Goal: Task Accomplishment & Management: Manage account settings

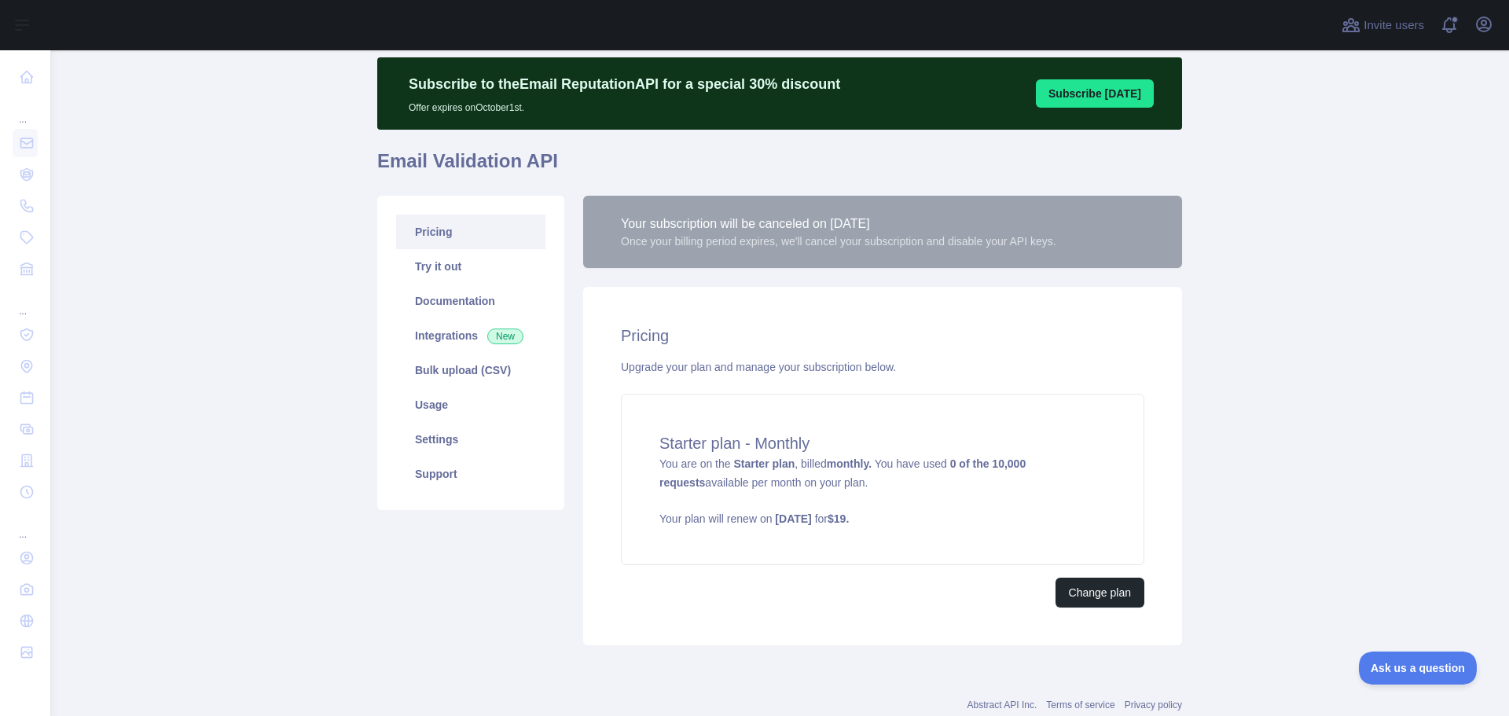
scroll to position [89, 0]
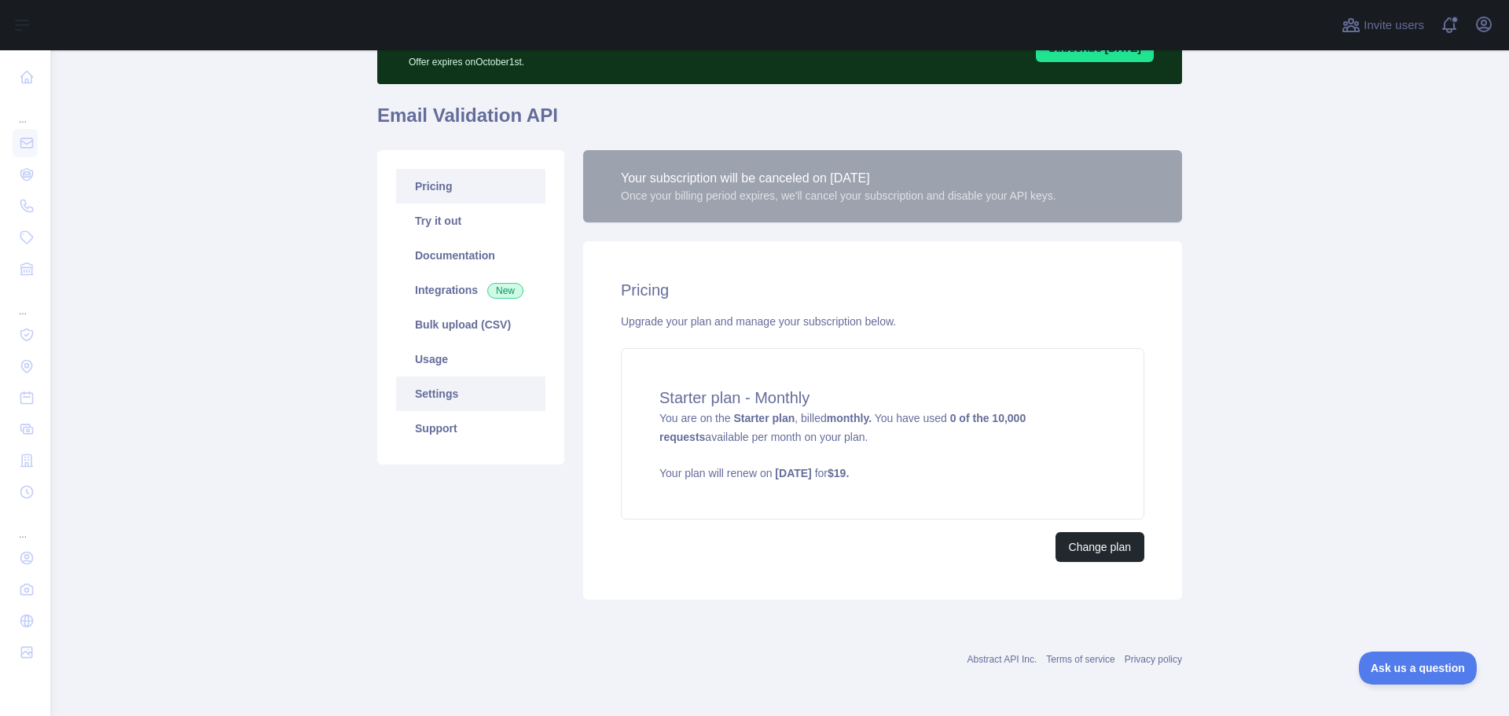
click at [452, 404] on link "Settings" at bounding box center [470, 393] width 149 height 35
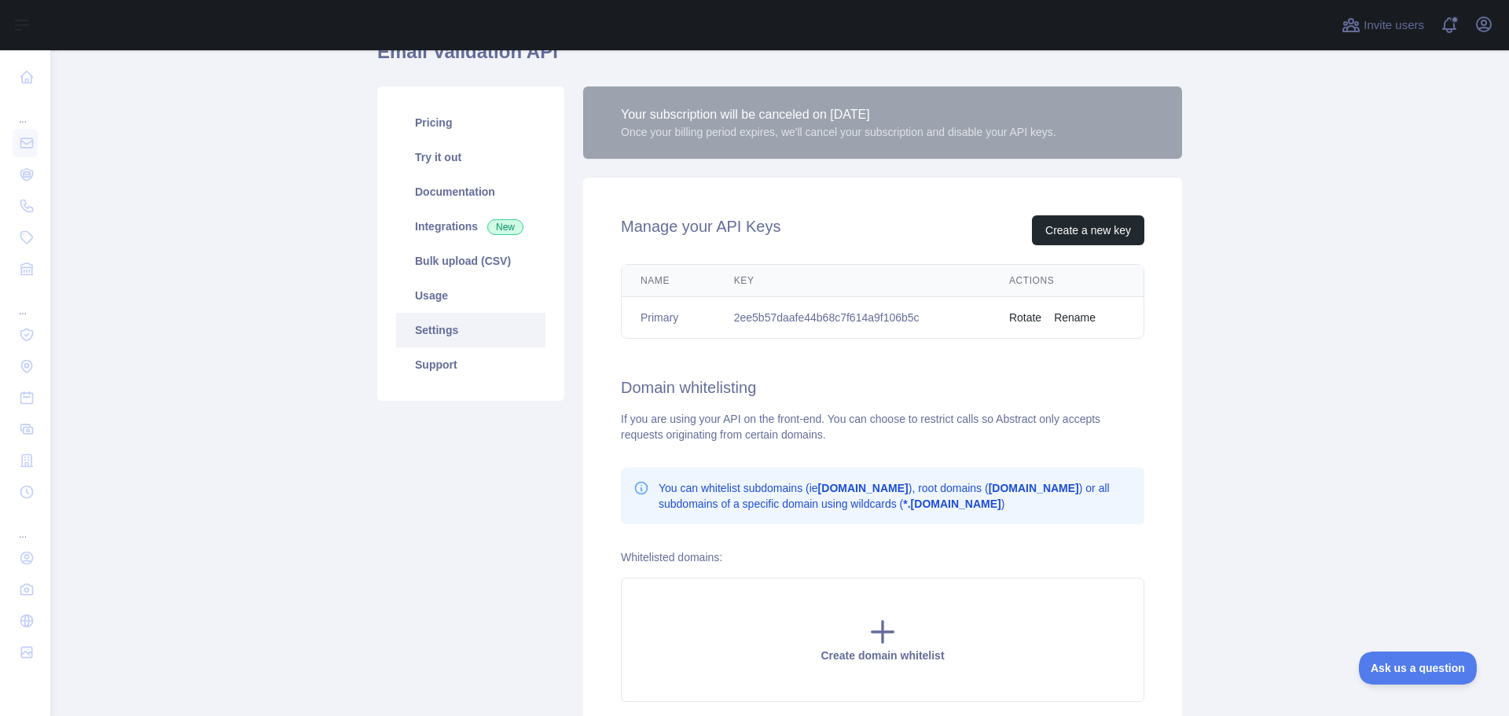
scroll to position [15, 0]
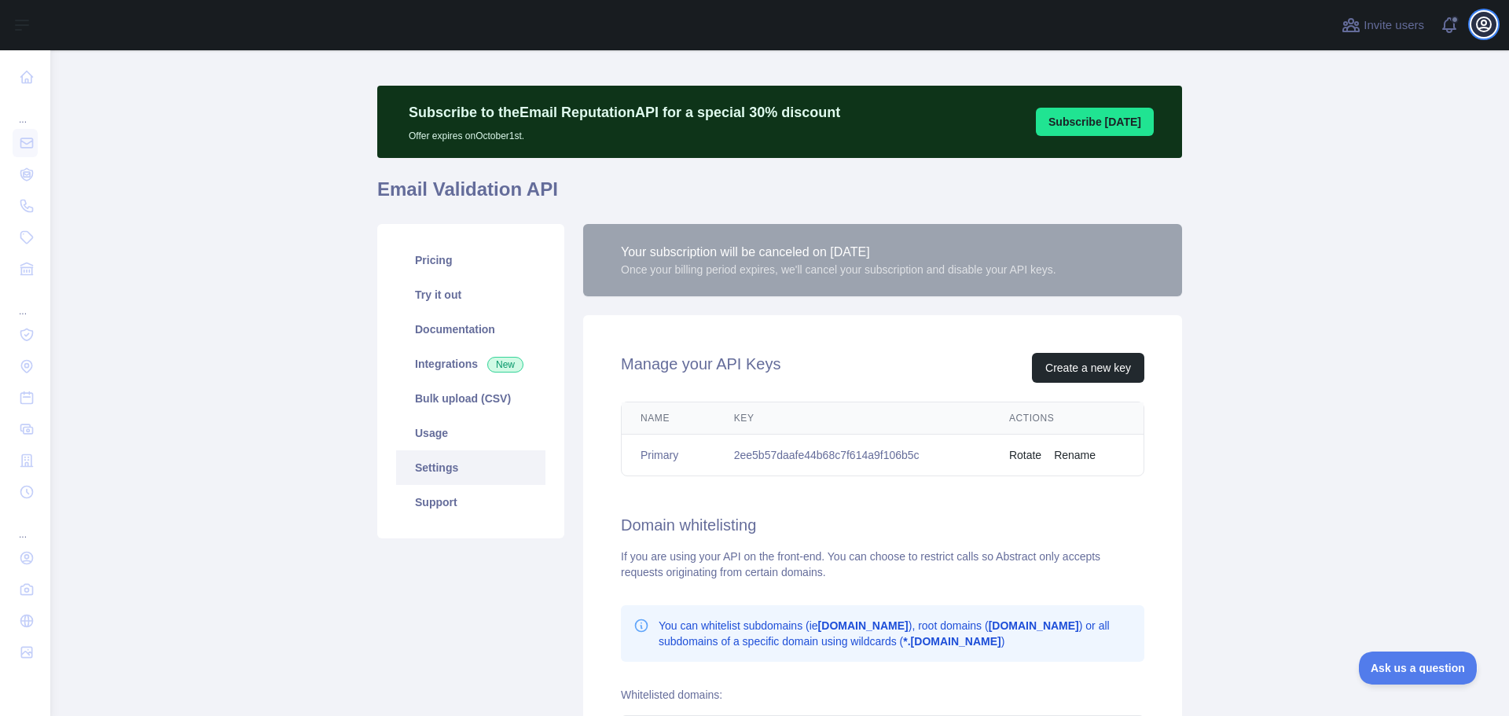
click at [1484, 24] on icon "button" at bounding box center [1484, 24] width 14 height 14
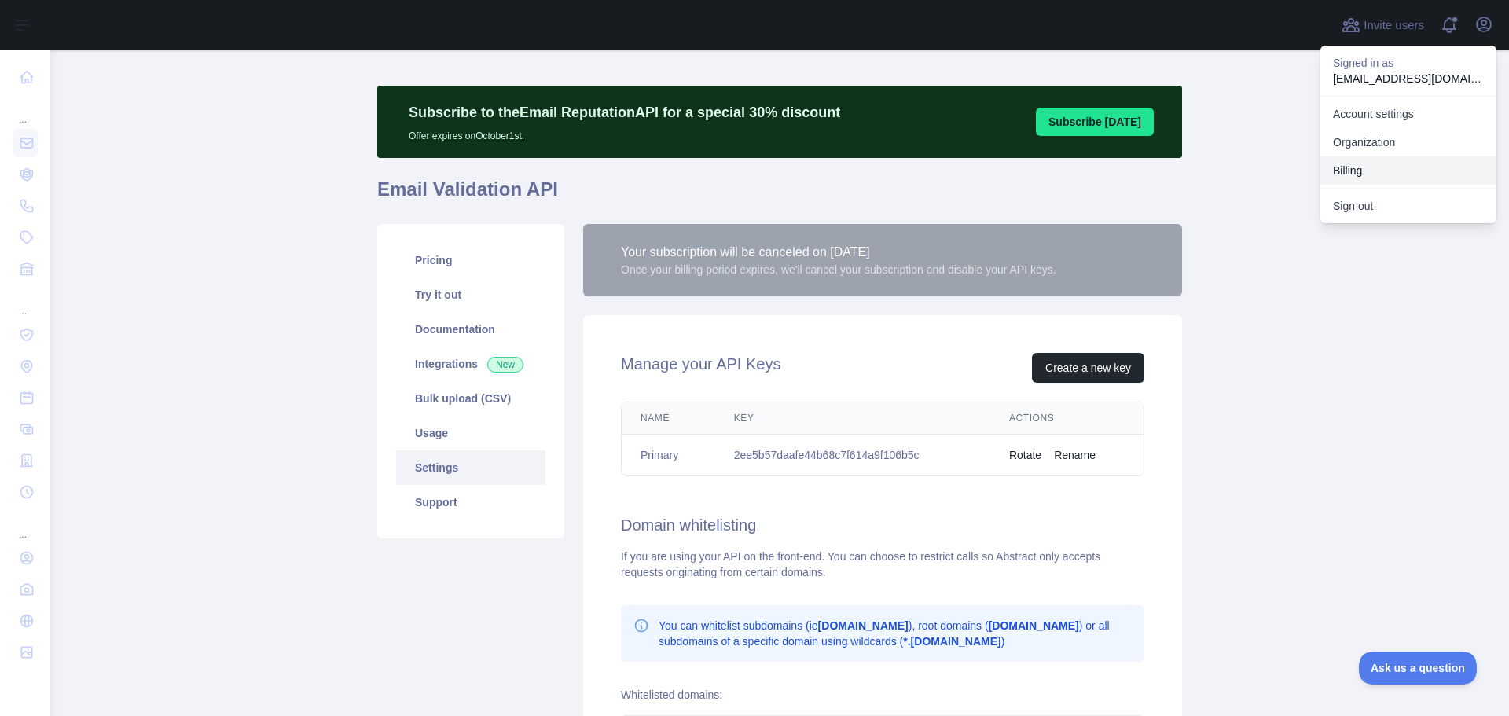
click at [1389, 176] on button "Billing" at bounding box center [1408, 170] width 176 height 28
